Goal: Complete application form: Complete application form

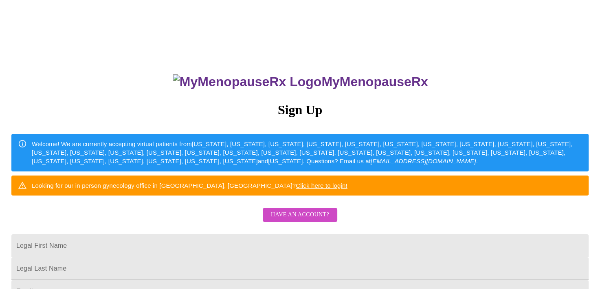
click at [293, 220] on span "Have an account?" at bounding box center [300, 215] width 58 height 10
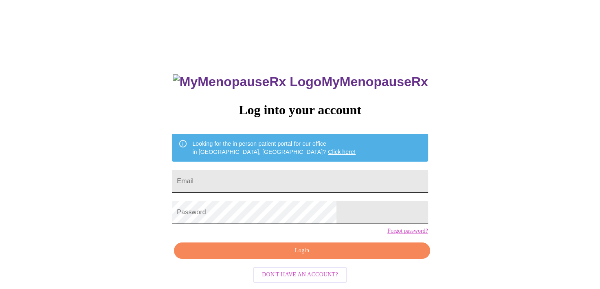
click at [241, 178] on input "Email" at bounding box center [300, 181] width 256 height 23
type input "[EMAIL_ADDRESS][DOMAIN_NAME]"
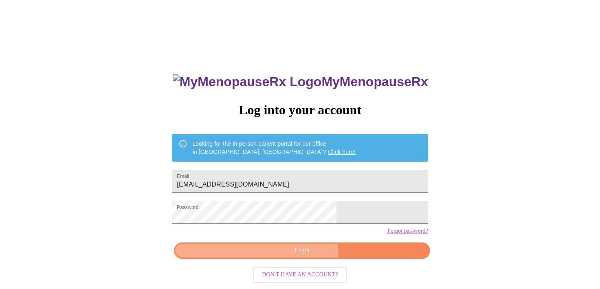
click at [284, 259] on button "Login" at bounding box center [302, 250] width 256 height 17
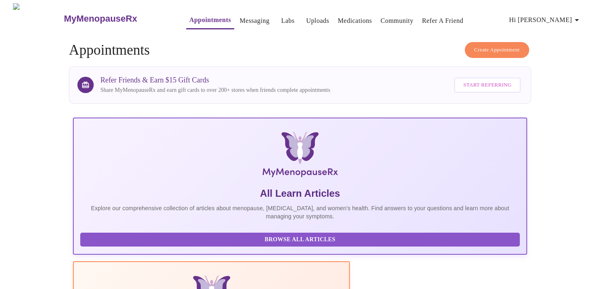
click at [240, 18] on link "Messaging" at bounding box center [255, 20] width 30 height 11
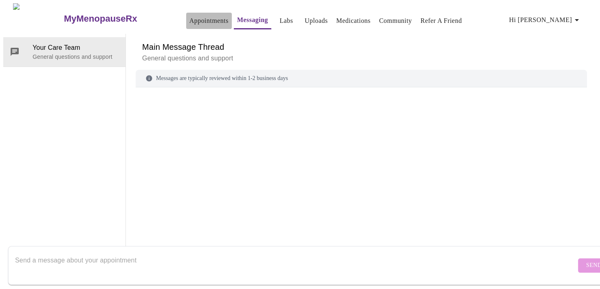
click at [190, 17] on link "Appointments" at bounding box center [209, 20] width 39 height 11
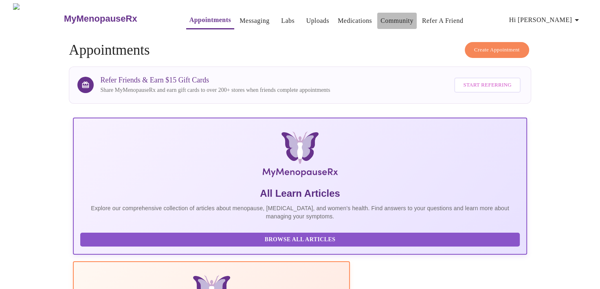
click at [381, 18] on link "Community" at bounding box center [397, 20] width 33 height 11
click at [581, 15] on icon "button" at bounding box center [577, 20] width 10 height 10
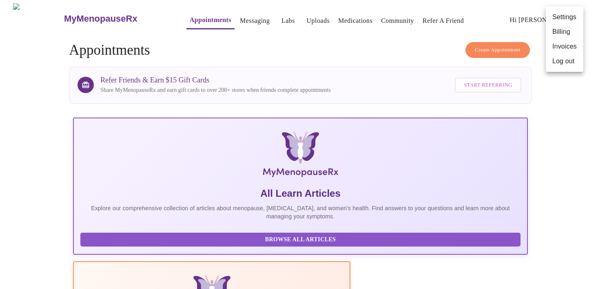
click at [83, 15] on div at bounding box center [303, 144] width 607 height 289
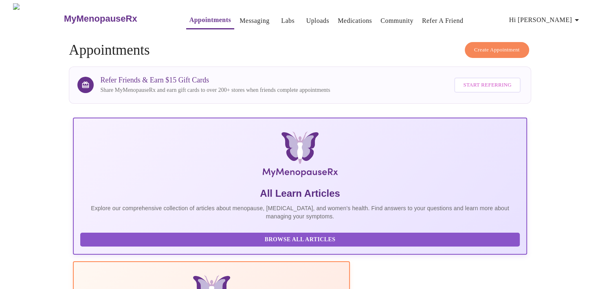
click at [24, 15] on img at bounding box center [38, 18] width 50 height 31
click at [190, 19] on link "Appointments" at bounding box center [211, 19] width 42 height 11
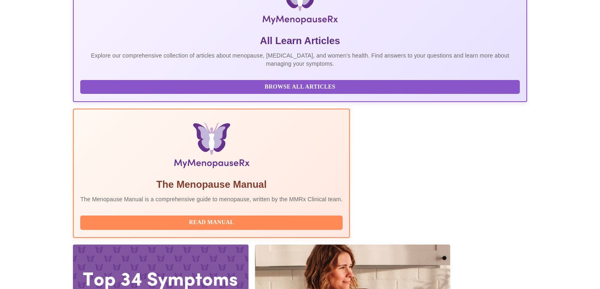
scroll to position [157, 0]
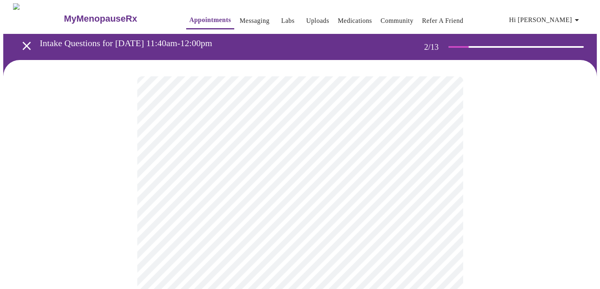
click at [219, 171] on body "MyMenopauseRx Appointments Messaging Labs Uploads Medications Community Refer a…" at bounding box center [300, 248] width 594 height 490
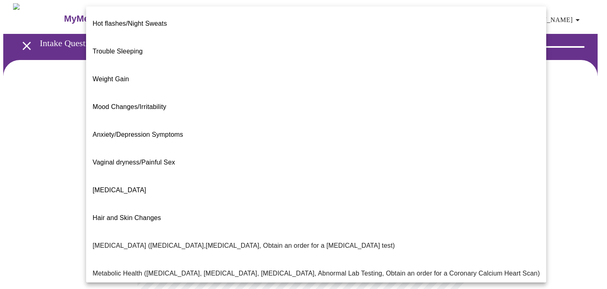
click at [152, 21] on p "Hot flashes/Night Sweats" at bounding box center [130, 24] width 74 height 10
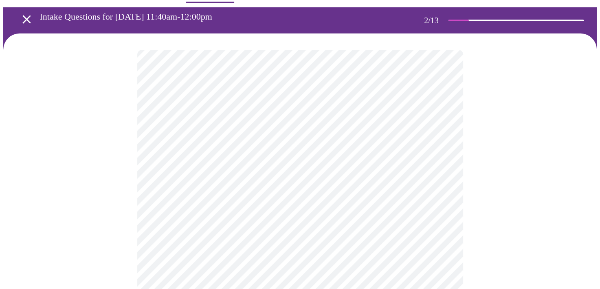
scroll to position [41, 0]
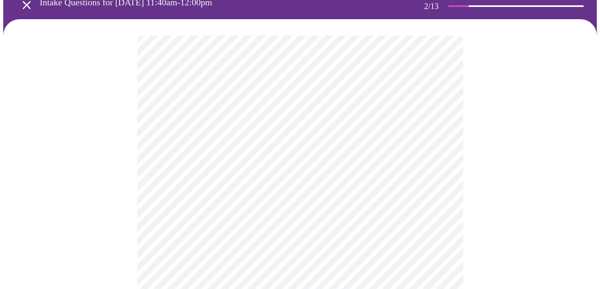
click at [240, 209] on body "MyMenopauseRx Appointments Messaging Labs Uploads Medications Community Refer a…" at bounding box center [300, 204] width 594 height 485
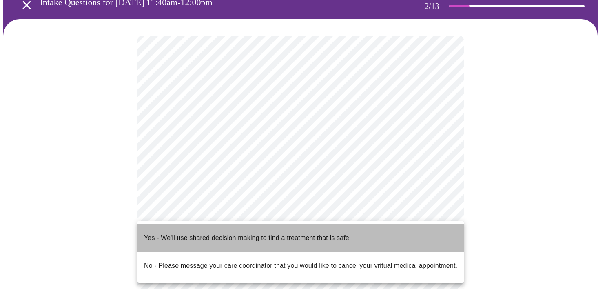
click at [216, 233] on p "Yes - We'll use shared decision making to find a treatment that is safe!" at bounding box center [247, 238] width 207 height 10
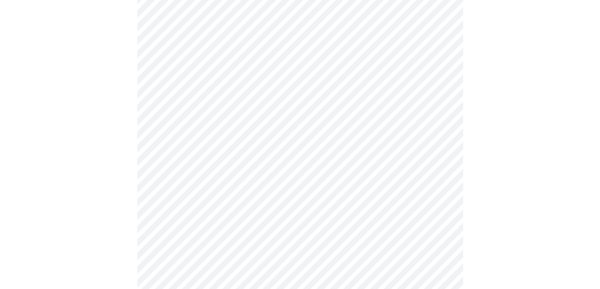
scroll to position [82, 0]
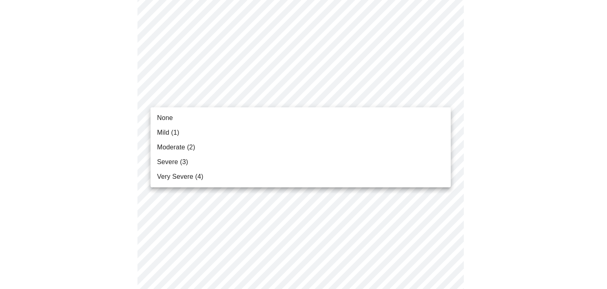
click at [179, 134] on span "Mild (1)" at bounding box center [168, 133] width 22 height 10
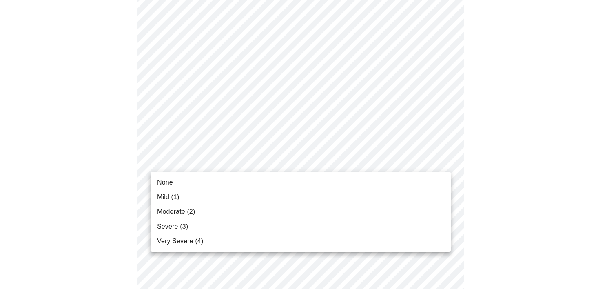
click at [186, 179] on li "None" at bounding box center [300, 182] width 300 height 15
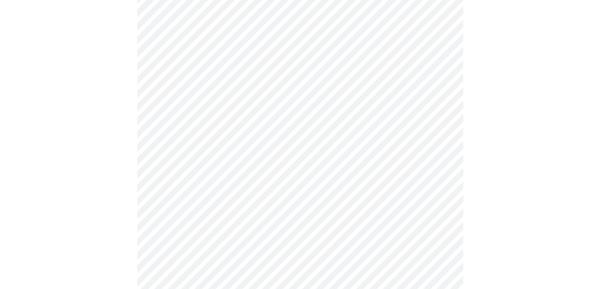
scroll to position [163, 0]
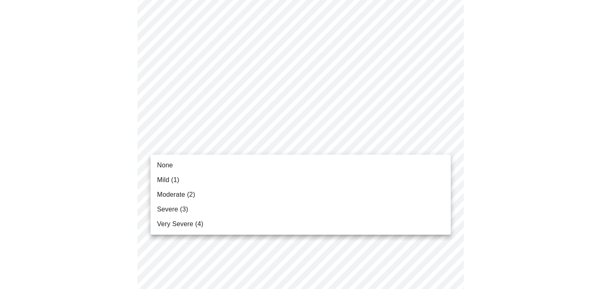
click at [184, 194] on span "Moderate (2)" at bounding box center [176, 195] width 38 height 10
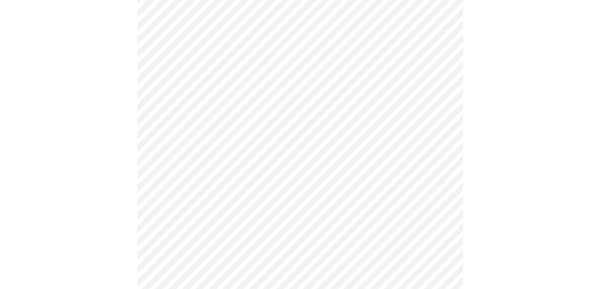
scroll to position [245, 0]
click at [270, 126] on body "MyMenopauseRx Appointments Messaging Labs Uploads Medications Community Refer a…" at bounding box center [300, 284] width 594 height 1050
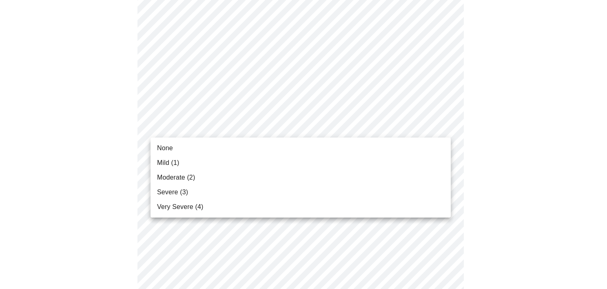
click at [174, 163] on span "Mild (1)" at bounding box center [168, 163] width 22 height 10
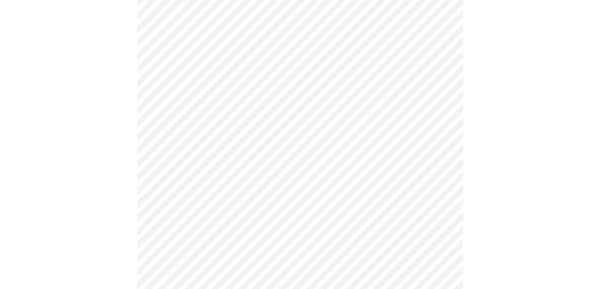
scroll to position [326, 0]
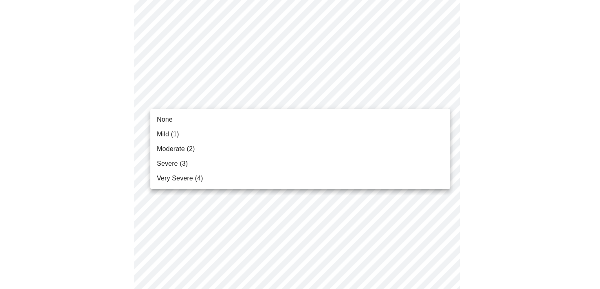
click at [294, 99] on body "MyMenopauseRx Appointments Messaging Labs Uploads Medications Community Refer a…" at bounding box center [300, 196] width 594 height 1038
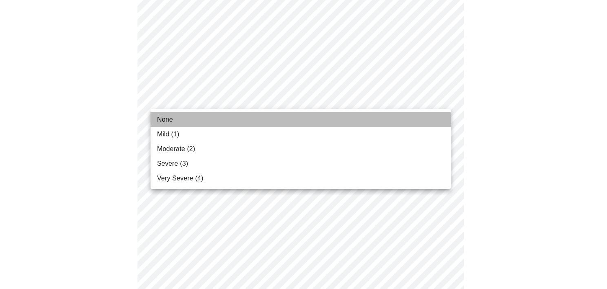
click at [170, 119] on span "None" at bounding box center [165, 120] width 16 height 10
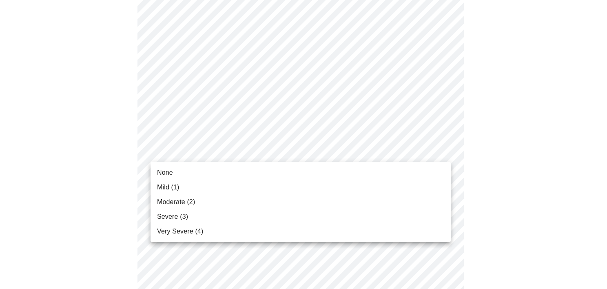
click at [252, 145] on body "MyMenopauseRx Appointments Messaging Labs Uploads Medications Community Refer a…" at bounding box center [303, 190] width 600 height 1027
click at [173, 173] on li "None" at bounding box center [300, 172] width 300 height 15
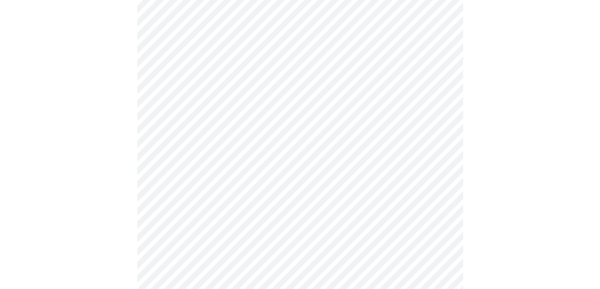
scroll to position [367, 0]
click at [238, 172] on body "MyMenopauseRx Appointments Messaging Labs Uploads Medications Community Refer a…" at bounding box center [303, 143] width 600 height 1015
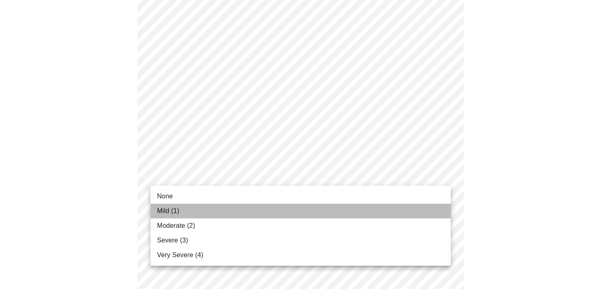
click at [166, 212] on span "Mild (1)" at bounding box center [168, 211] width 22 height 10
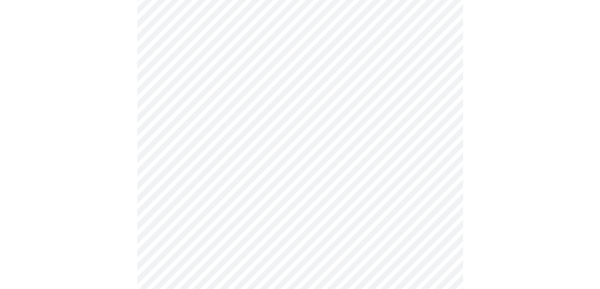
scroll to position [448, 0]
click at [249, 158] on body "MyMenopauseRx Appointments Messaging Labs Uploads Medications Community Refer a…" at bounding box center [303, 57] width 600 height 1004
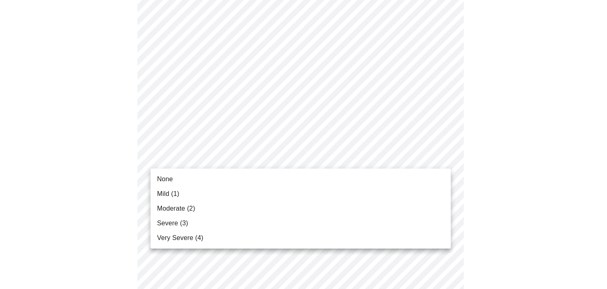
click at [173, 178] on li "None" at bounding box center [300, 179] width 300 height 15
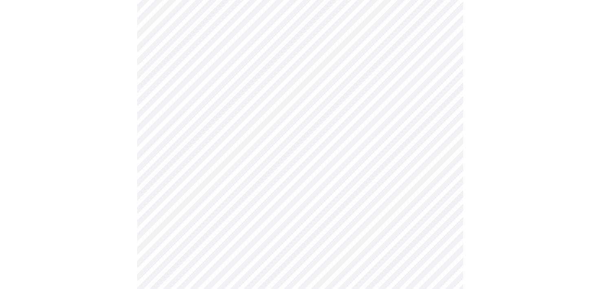
scroll to position [489, 0]
click at [228, 179] on body "MyMenopauseRx Appointments Messaging Labs Uploads Medications Community Refer a…" at bounding box center [300, 10] width 594 height 993
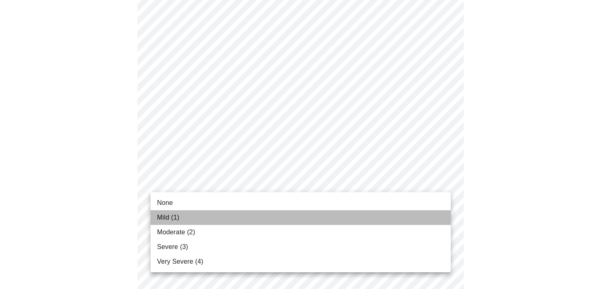
click at [168, 217] on span "Mild (1)" at bounding box center [168, 217] width 22 height 10
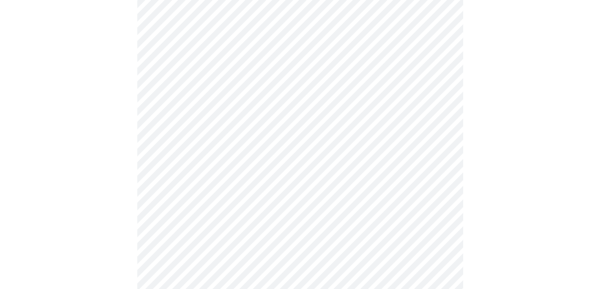
scroll to position [571, 0]
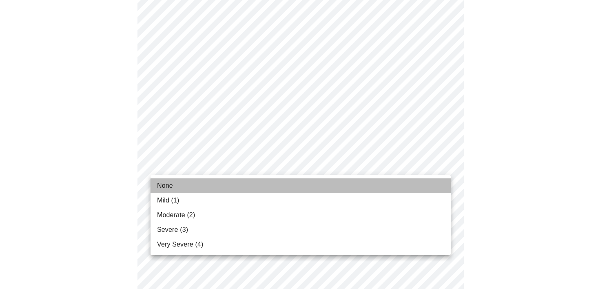
click at [176, 183] on li "None" at bounding box center [300, 185] width 300 height 15
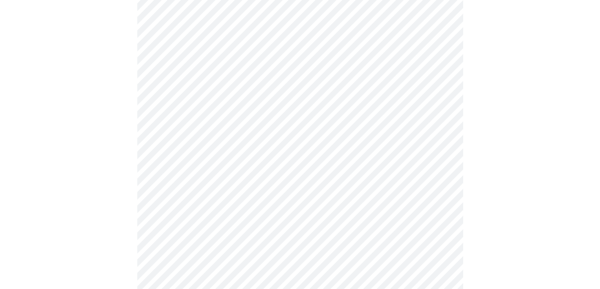
scroll to position [652, 0]
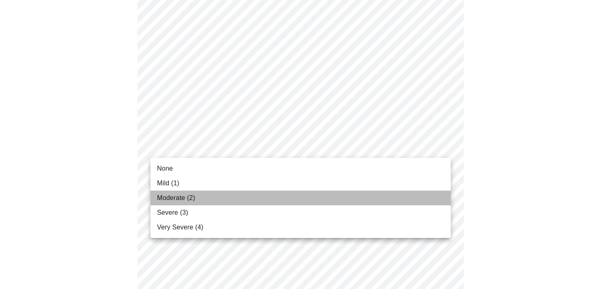
click at [180, 197] on span "Moderate (2)" at bounding box center [176, 198] width 38 height 10
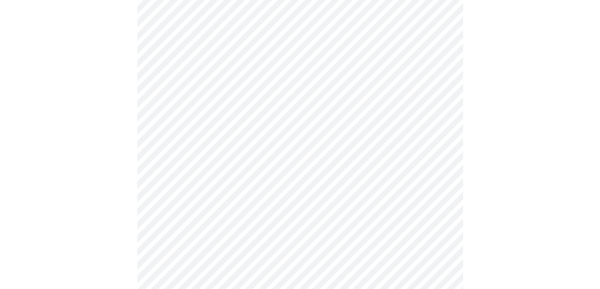
scroll to position [326, 0]
click at [430, 172] on body "MyMenopauseRx Appointments Messaging Labs Uploads Medications Community Refer a…" at bounding box center [300, 79] width 594 height 804
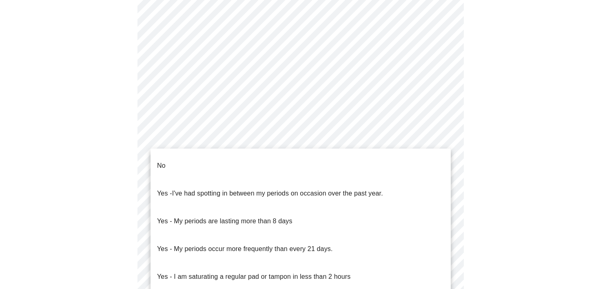
click at [183, 159] on li "No" at bounding box center [300, 166] width 300 height 28
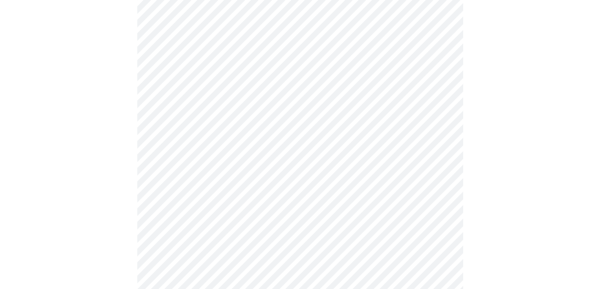
scroll to position [367, 0]
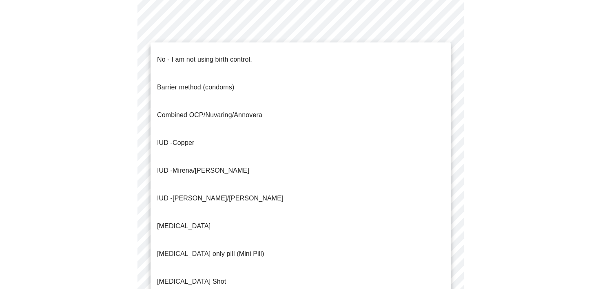
click at [331, 185] on body "MyMenopauseRx Appointments Messaging Labs Uploads Medications Community Refer a…" at bounding box center [303, 35] width 600 height 799
click at [172, 55] on p "No - I am not using birth control." at bounding box center [204, 60] width 95 height 10
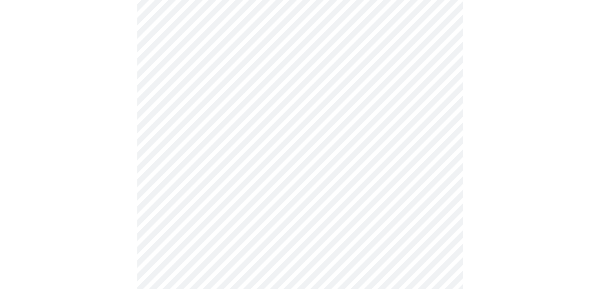
scroll to position [489, 0]
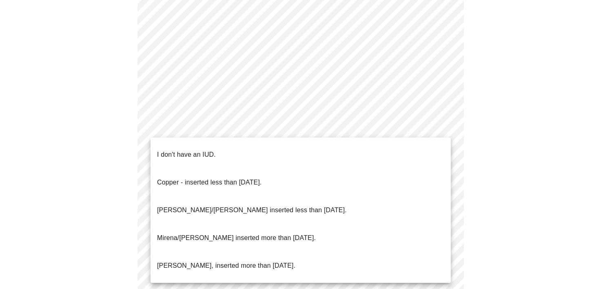
click at [205, 150] on p "I don't have an IUD." at bounding box center [186, 155] width 59 height 10
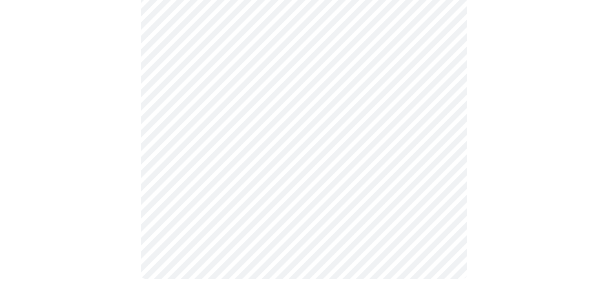
scroll to position [501, 0]
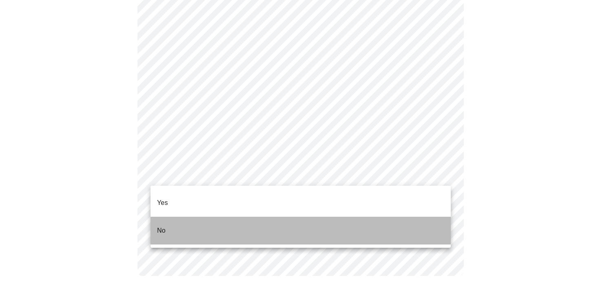
click at [171, 216] on li "No" at bounding box center [300, 230] width 300 height 28
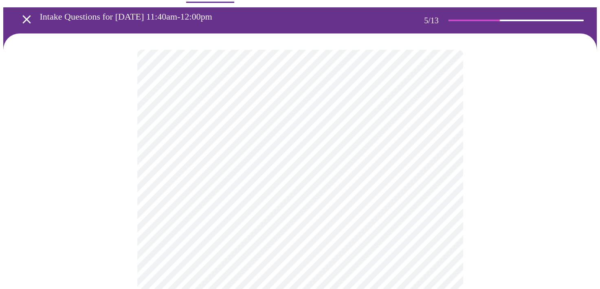
scroll to position [41, 0]
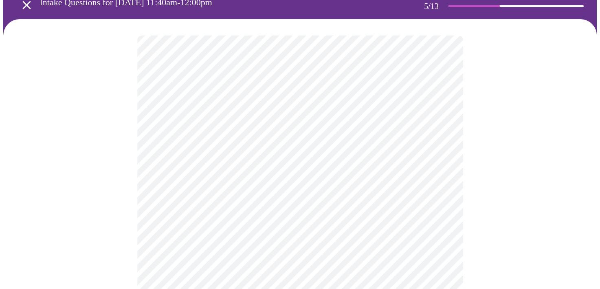
click at [192, 170] on body "MyMenopauseRx Appointments Messaging Labs Uploads Medications Community Refer a…" at bounding box center [300, 292] width 594 height 660
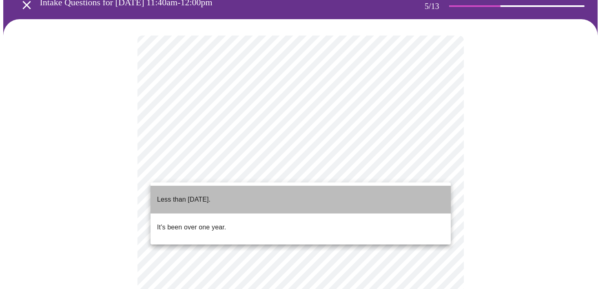
click at [194, 194] on p "Less than [DATE]." at bounding box center [183, 199] width 53 height 10
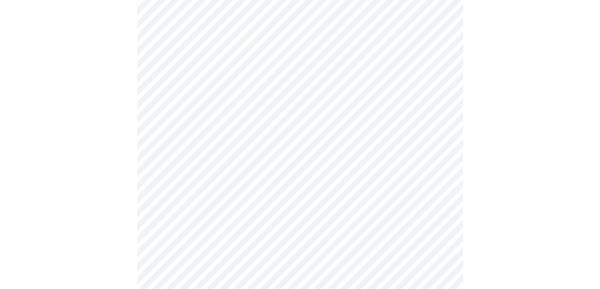
scroll to position [122, 0]
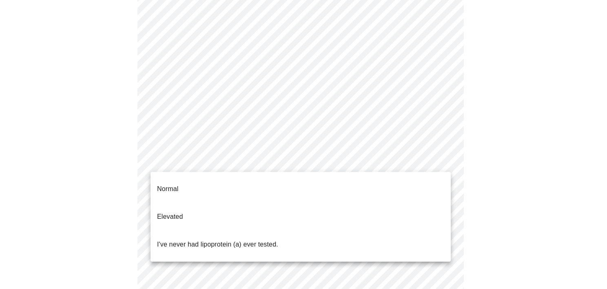
click at [259, 158] on body "MyMenopauseRx Appointments Messaging Labs Uploads Medications Community Refer a…" at bounding box center [303, 208] width 600 height 655
click at [195, 203] on li "Elevated" at bounding box center [300, 217] width 300 height 28
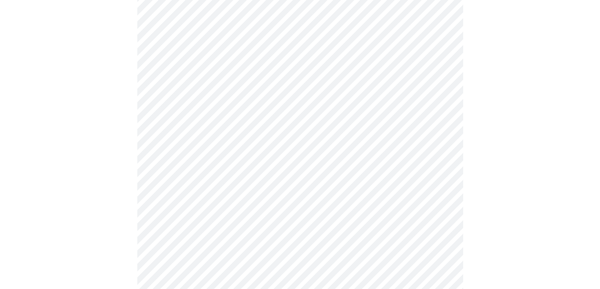
click at [549, 238] on div at bounding box center [300, 226] width 594 height 576
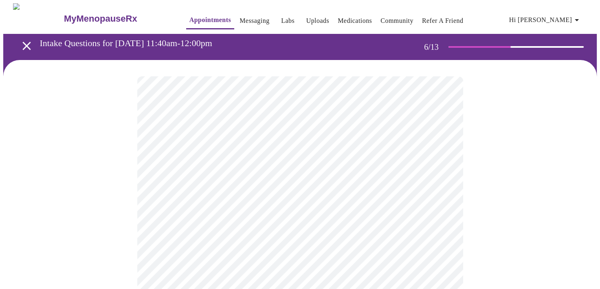
click at [223, 231] on body "MyMenopauseRx Appointments Messaging Labs Uploads Medications Community Refer a…" at bounding box center [300, 220] width 594 height 435
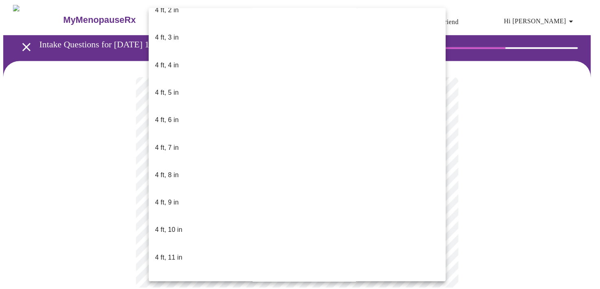
scroll to position [408, 0]
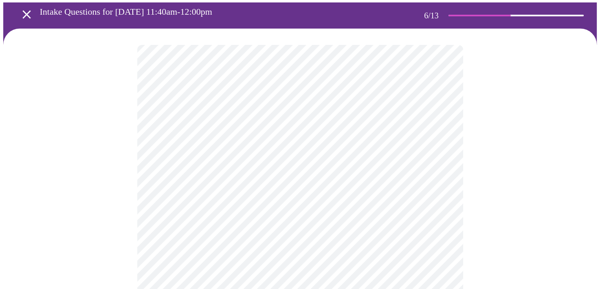
scroll to position [0, 0]
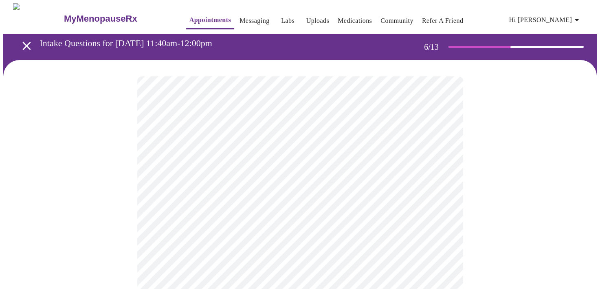
click at [240, 18] on link "Messaging" at bounding box center [255, 20] width 30 height 11
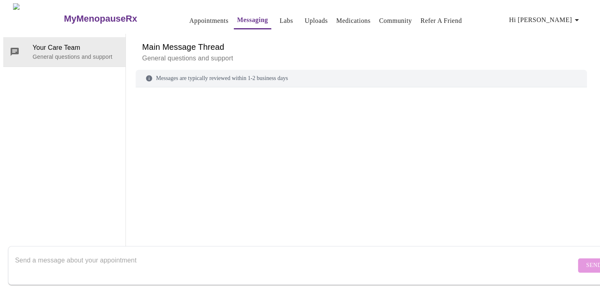
click at [280, 16] on link "Labs" at bounding box center [286, 20] width 13 height 11
